Goal: Transaction & Acquisition: Purchase product/service

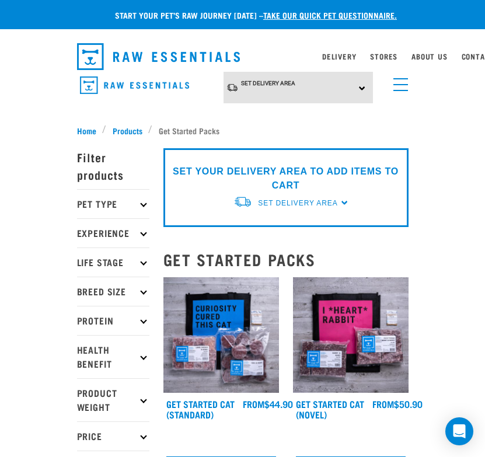
click at [363, 86] on div "Set Delivery Area [GEOGRAPHIC_DATA] [GEOGRAPHIC_DATA]" at bounding box center [299, 88] width 150 height 32
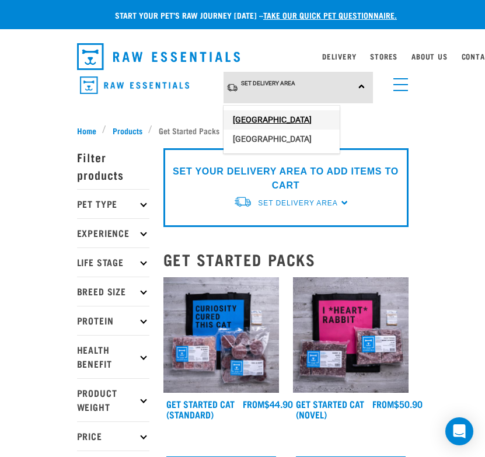
click at [317, 113] on link "[GEOGRAPHIC_DATA]" at bounding box center [282, 119] width 116 height 19
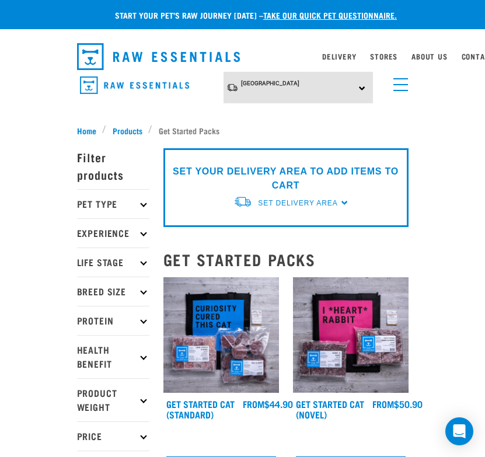
scroll to position [18, 0]
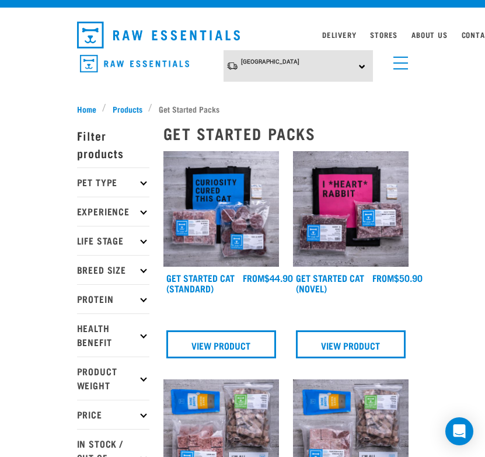
click at [140, 180] on p "Pet Type" at bounding box center [113, 182] width 72 height 29
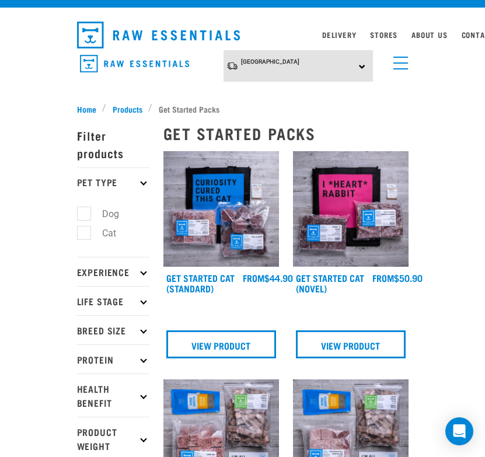
click at [84, 211] on label "Dog" at bounding box center [104, 214] width 40 height 15
click at [82, 211] on input "Dog" at bounding box center [81, 212] width 8 height 8
checkbox input "true"
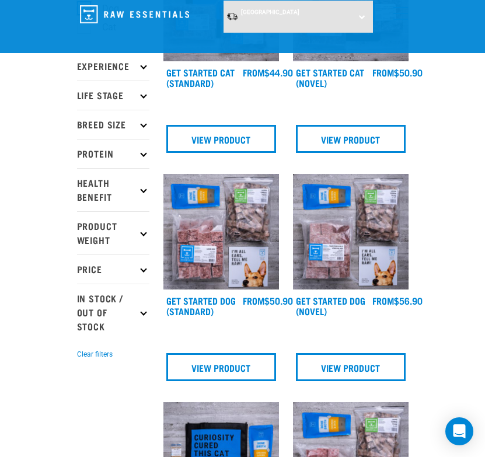
scroll to position [152, 0]
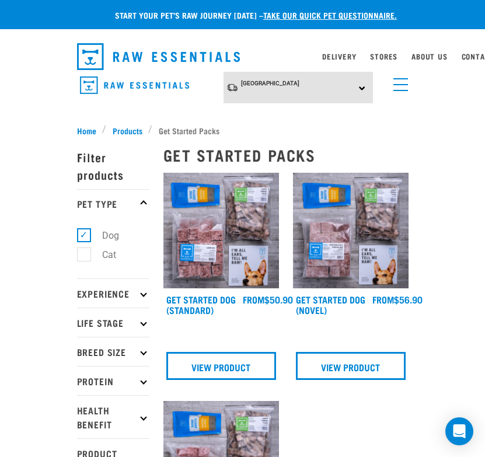
click at [397, 81] on link "menu" at bounding box center [398, 81] width 21 height 21
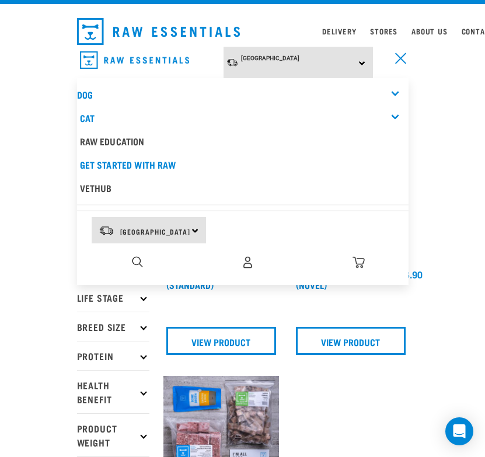
scroll to position [34, 0]
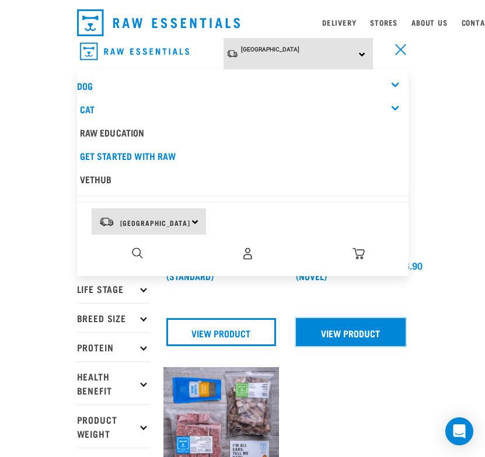
click at [347, 328] on link "View Product" at bounding box center [351, 332] width 110 height 28
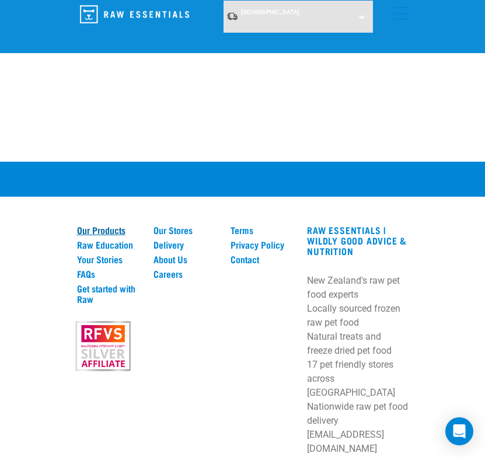
scroll to position [904, 0]
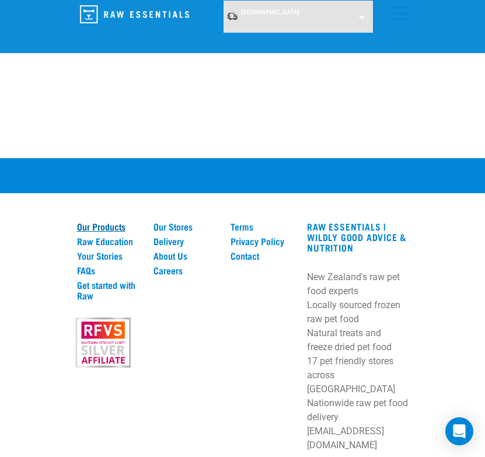
click at [89, 228] on link "Our Products" at bounding box center [108, 226] width 63 height 11
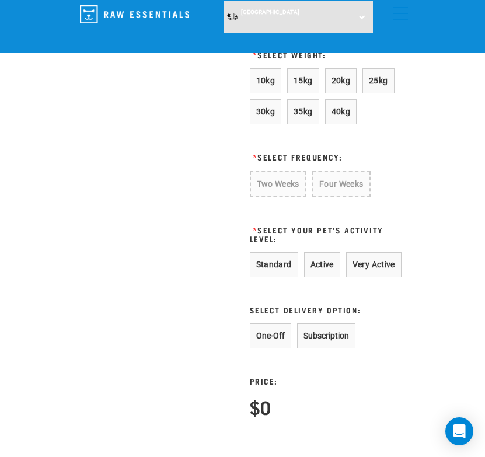
scroll to position [1072, 0]
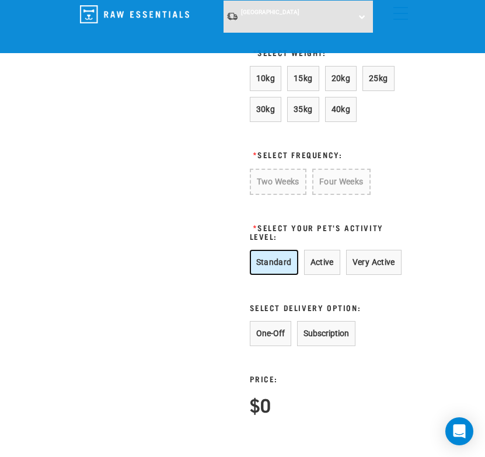
click at [272, 257] on button "Standard" at bounding box center [274, 262] width 48 height 25
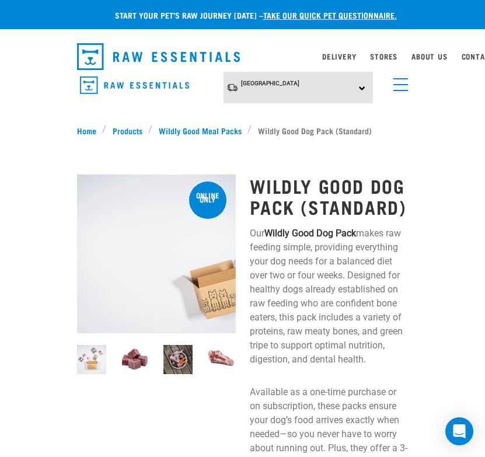
scroll to position [1, 0]
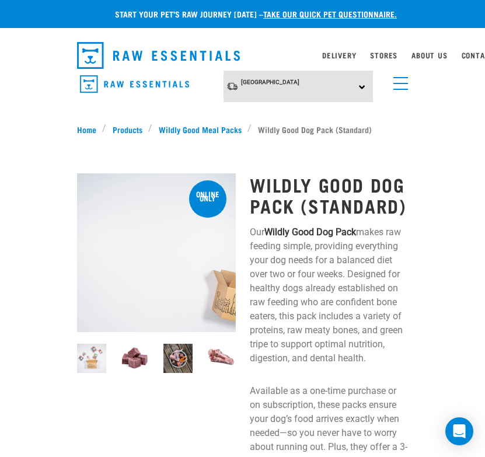
click at [398, 78] on span "menu" at bounding box center [401, 77] width 15 height 1
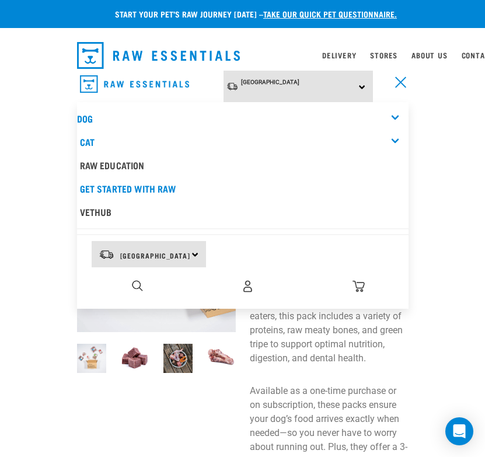
click at [85, 111] on div "Dog" at bounding box center [243, 118] width 332 height 23
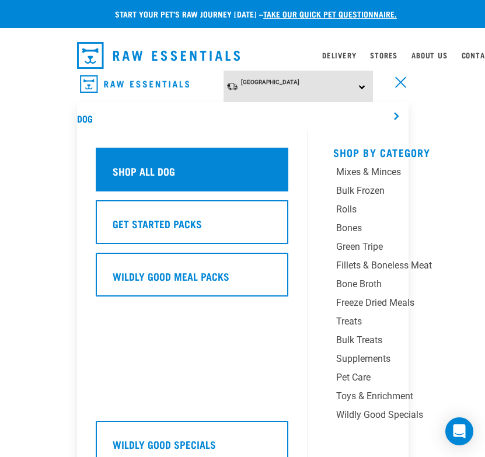
click at [152, 164] on h5 "Shop All Dog" at bounding box center [144, 171] width 62 height 15
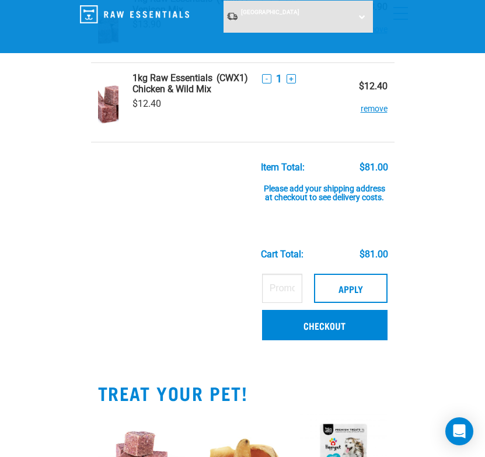
scroll to position [356, 0]
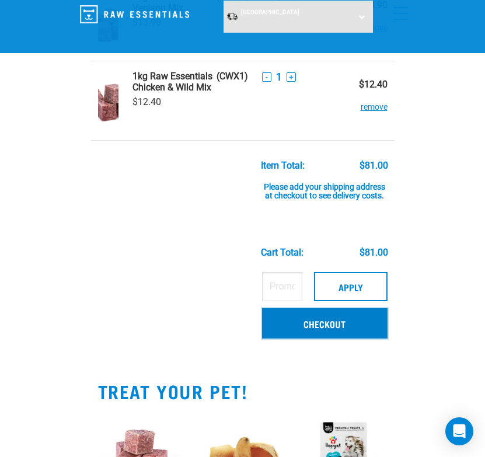
click at [310, 321] on link "Checkout" at bounding box center [325, 323] width 126 height 30
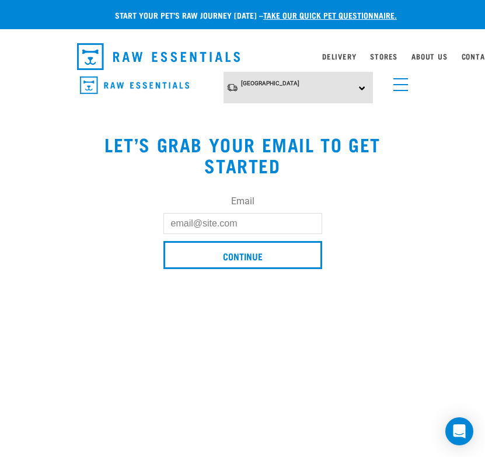
click at [180, 224] on input "Email" at bounding box center [243, 223] width 159 height 21
type input "lyn@lynpreston.com"
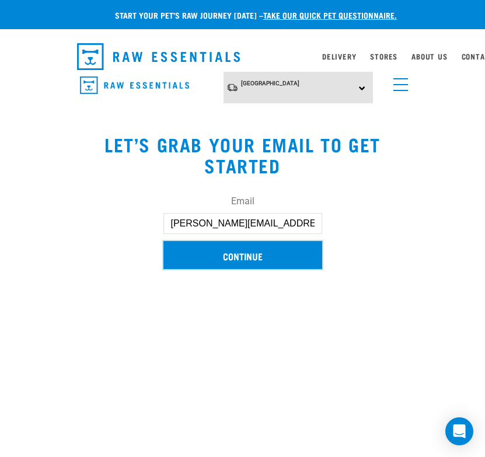
click at [222, 249] on input "Continue" at bounding box center [243, 255] width 159 height 28
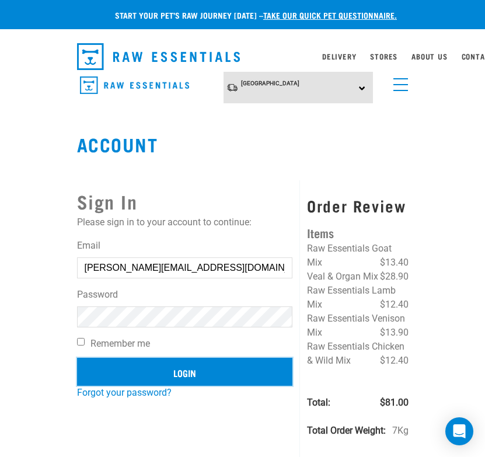
click at [150, 373] on input "Login" at bounding box center [185, 372] width 216 height 28
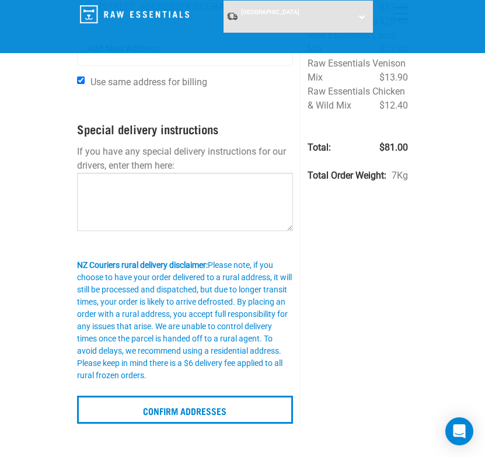
scroll to position [161, 0]
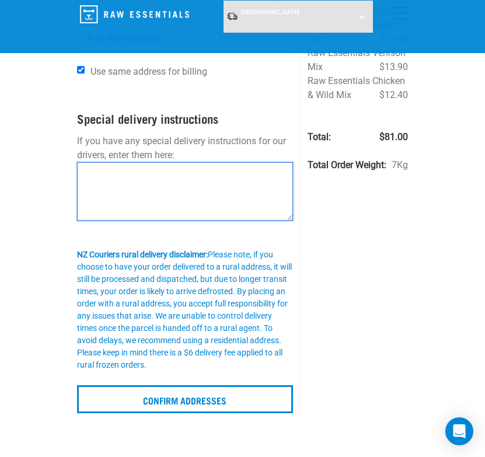
click at [112, 175] on textarea at bounding box center [185, 191] width 217 height 58
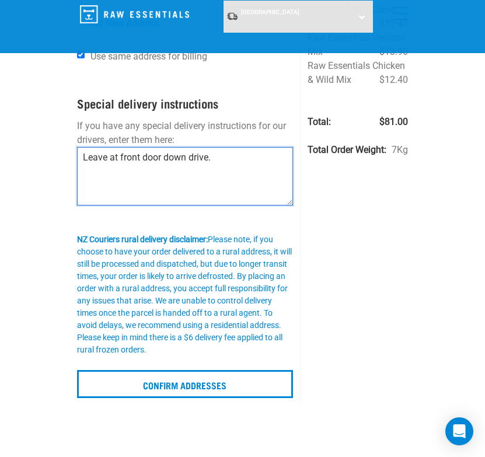
scroll to position [190, 0]
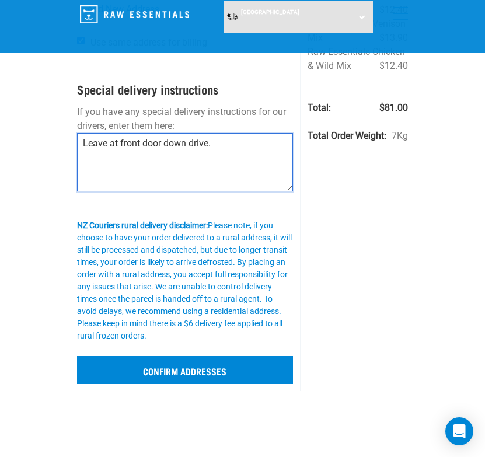
type textarea "Leave at front door down drive."
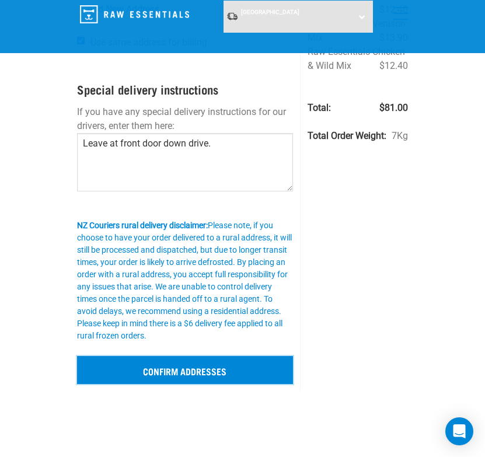
click at [162, 365] on input "Confirm addresses" at bounding box center [185, 370] width 217 height 28
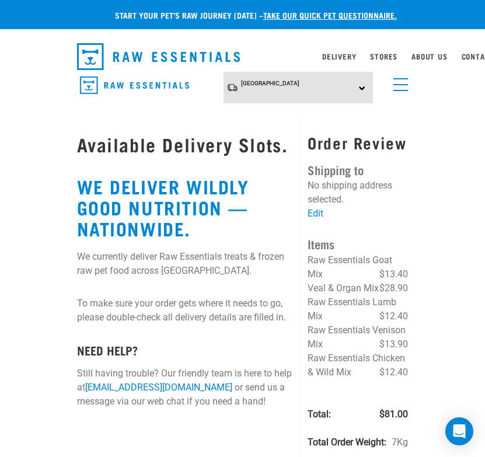
click at [315, 208] on div "Order Review Shipping to No shipping address selected. Edit Items Raw Essential…" at bounding box center [358, 298] width 100 height 328
click at [314, 212] on link "Edit" at bounding box center [316, 213] width 16 height 11
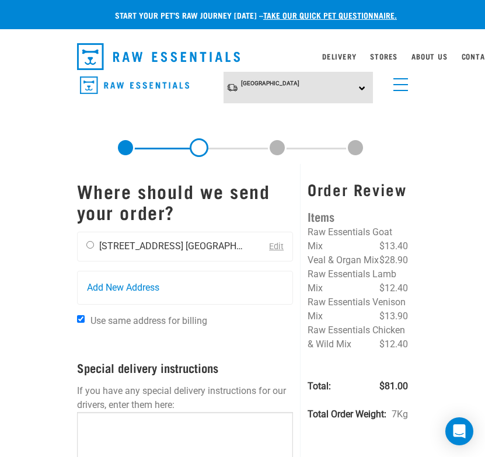
click at [90, 243] on input "radio" at bounding box center [90, 245] width 8 height 8
radio input "true"
click at [186, 246] on li "Auckland 0630" at bounding box center [242, 246] width 112 height 11
click at [275, 242] on link "Edit" at bounding box center [276, 247] width 15 height 10
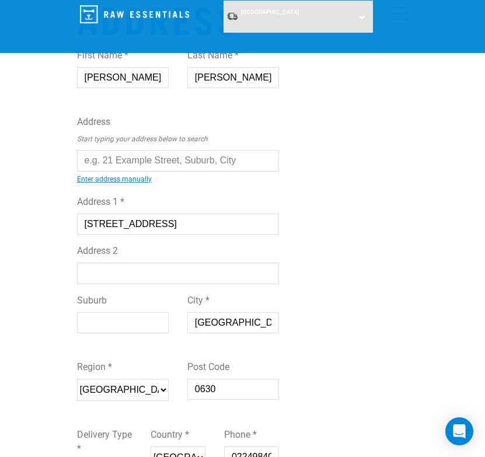
scroll to position [82, 0]
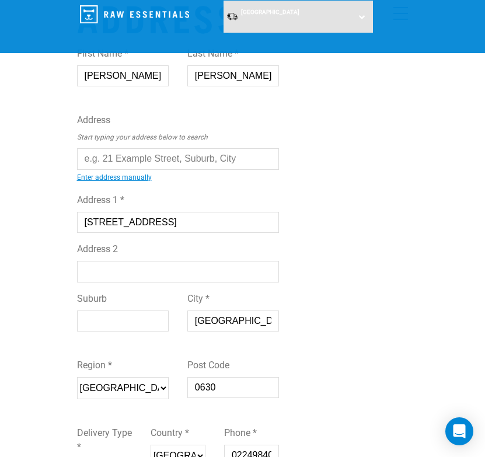
click at [88, 317] on input "Suburb" at bounding box center [123, 321] width 92 height 21
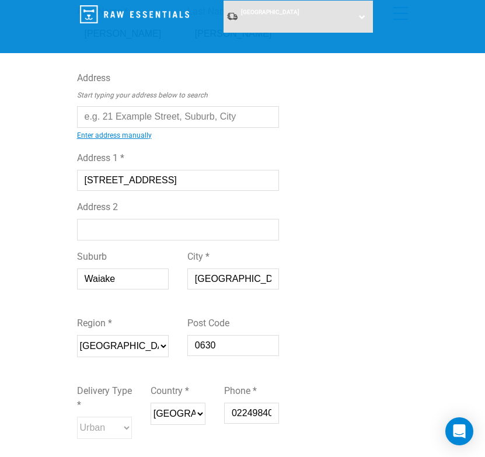
scroll to position [124, 0]
type input "Waiake"
click at [165, 345] on select "Please select your region... [GEOGRAPHIC_DATA] [GEOGRAPHIC_DATA] [GEOGRAPHIC_DA…" at bounding box center [123, 346] width 92 height 22
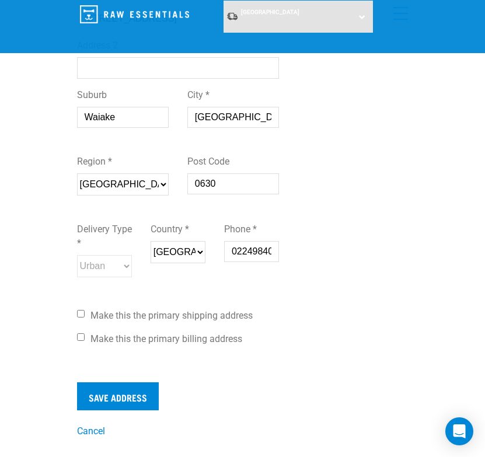
scroll to position [286, 0]
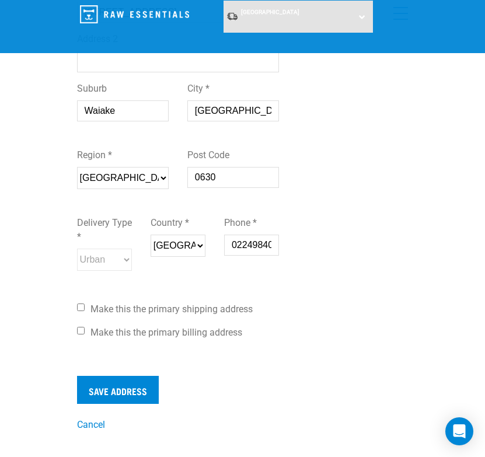
click at [81, 313] on label "Make this the primary shipping address" at bounding box center [178, 310] width 203 height 14
click at [81, 311] on input "Make this the primary shipping address" at bounding box center [81, 308] width 8 height 8
checkbox input "true"
click at [80, 332] on input "Make this the primary billing address" at bounding box center [81, 331] width 8 height 8
checkbox input "true"
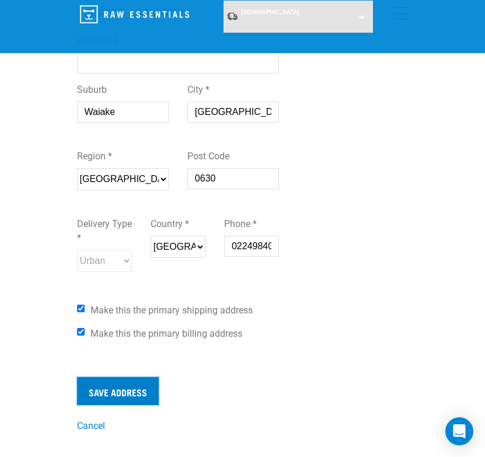
click at [104, 385] on input "Save Address" at bounding box center [118, 391] width 82 height 28
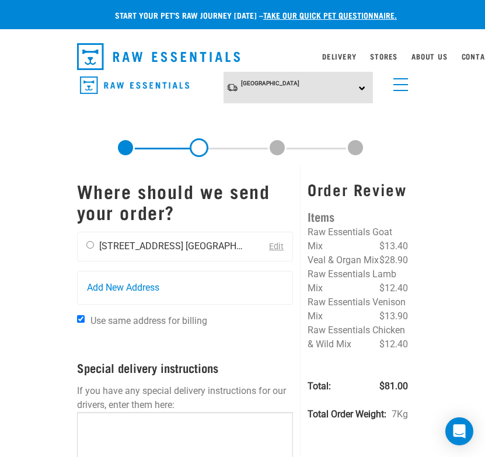
click at [88, 241] on input "radio" at bounding box center [90, 245] width 8 height 8
radio input "true"
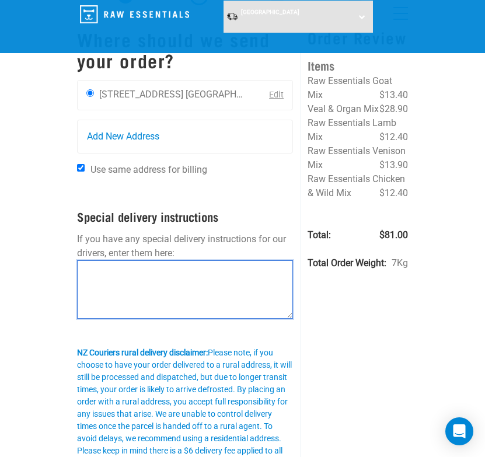
scroll to position [64, 0]
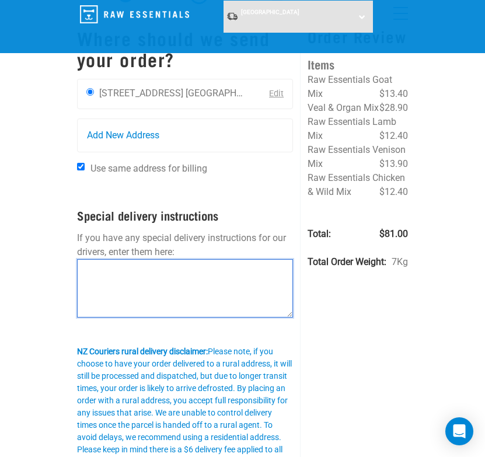
click at [95, 279] on textarea at bounding box center [185, 288] width 217 height 58
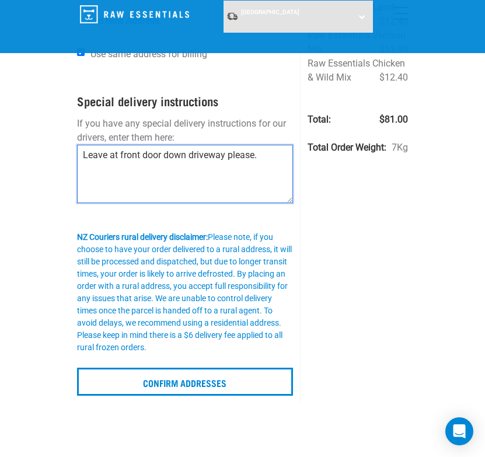
scroll to position [195, 0]
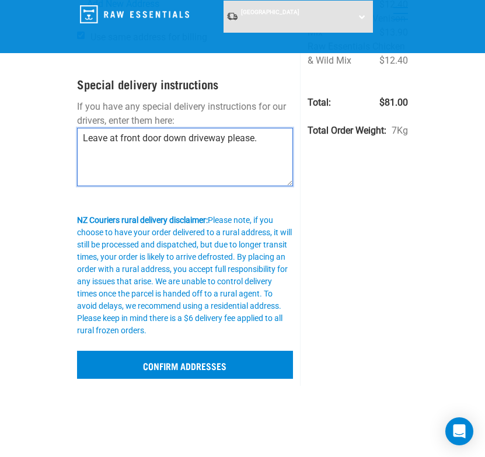
type textarea "Leave at front door down driveway please."
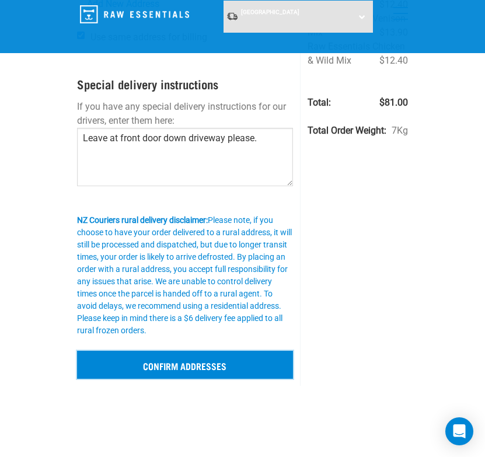
click at [150, 361] on input "Confirm addresses" at bounding box center [185, 365] width 217 height 28
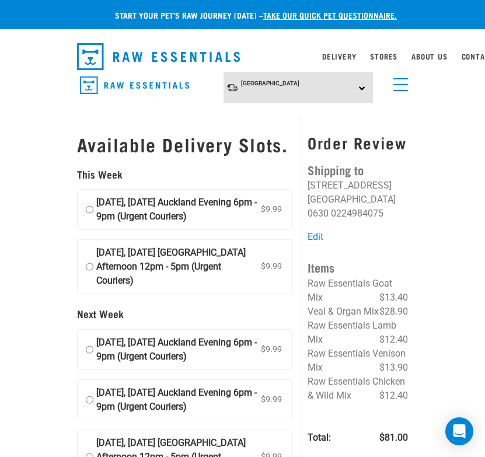
scroll to position [3, 0]
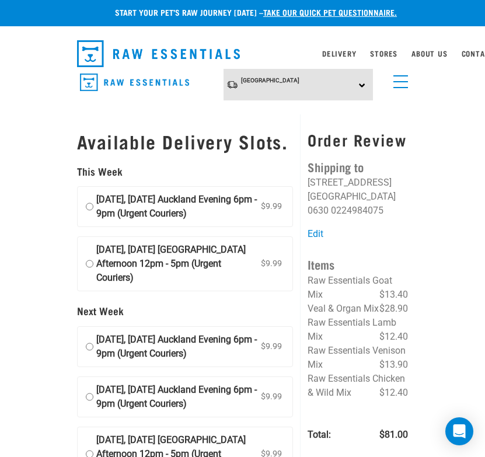
click at [89, 207] on input "[DATE], [DATE] Auckland Evening 6pm - 9pm (Urgent Couriers) $9.99" at bounding box center [90, 207] width 8 height 28
radio input "true"
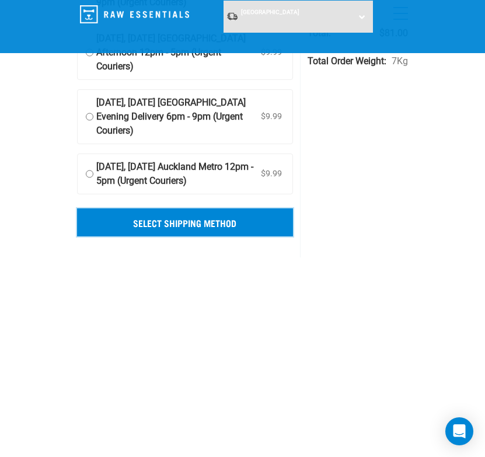
scroll to position [316, 0]
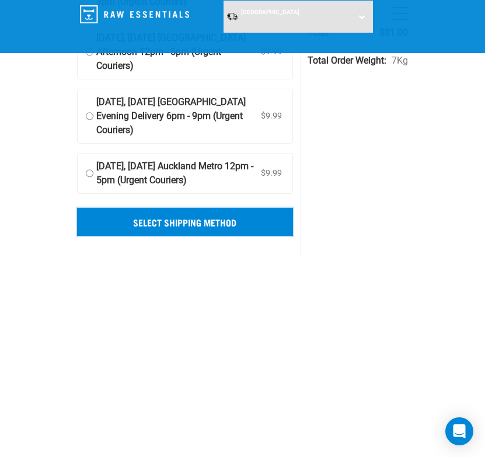
click at [161, 208] on input "Select Shipping Method" at bounding box center [185, 222] width 217 height 28
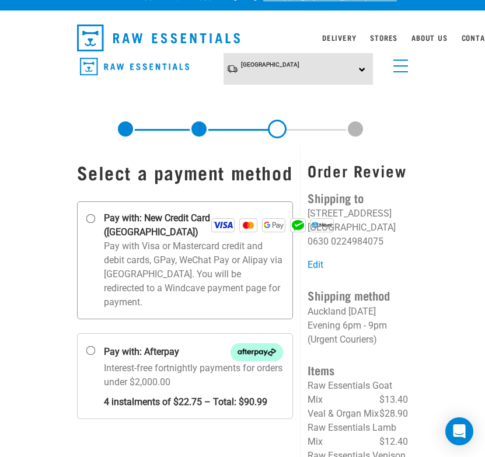
scroll to position [27, 0]
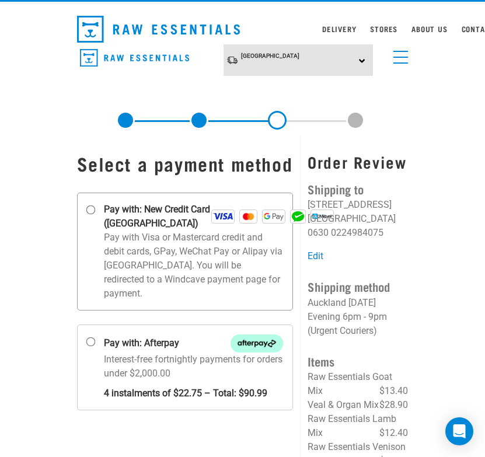
click at [90, 206] on input "Pay with: New Credit Card ([GEOGRAPHIC_DATA])" at bounding box center [90, 210] width 9 height 9
radio input "true"
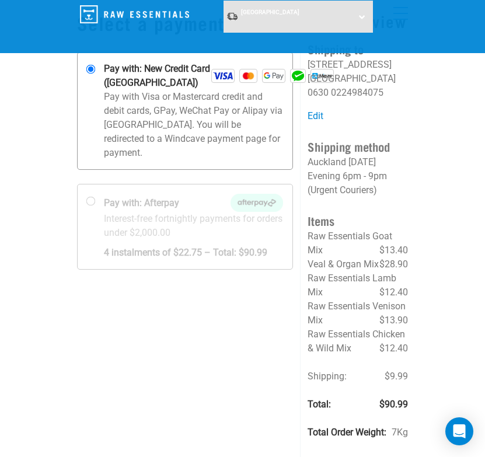
scroll to position [83, 0]
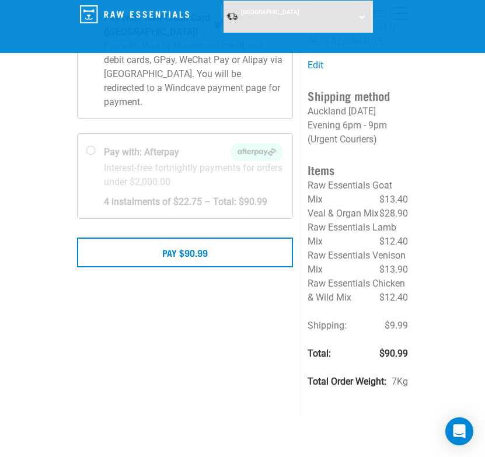
scroll to position [131, 0]
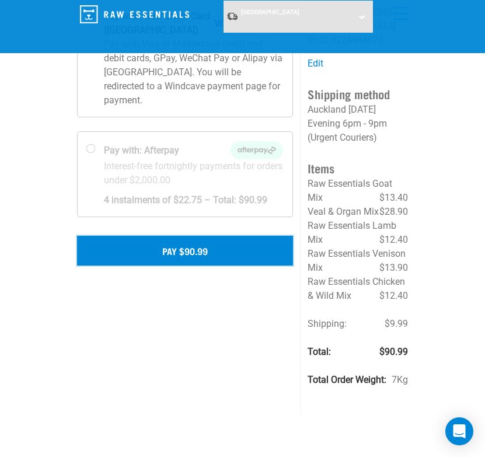
click at [180, 236] on button "Pay $90.99" at bounding box center [185, 250] width 217 height 29
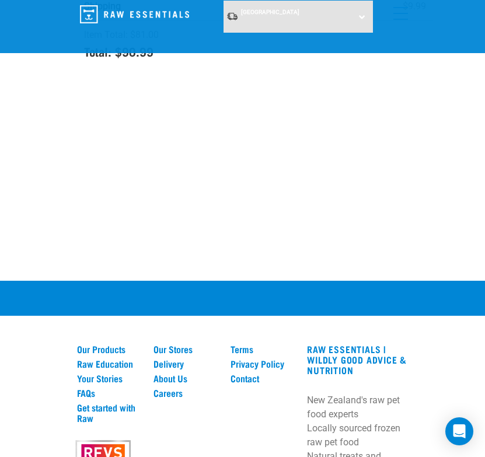
scroll to position [546, 0]
